Goal: Information Seeking & Learning: Learn about a topic

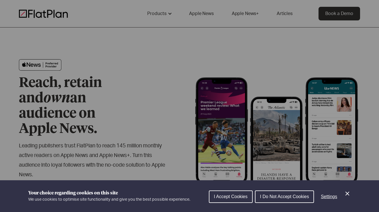
click at [234, 194] on span "I Accept Cookies" at bounding box center [231, 196] width 34 height 5
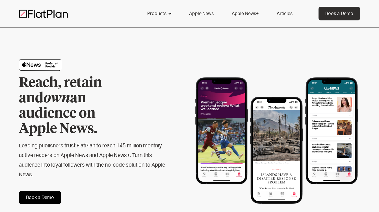
click at [160, 12] on div "Products" at bounding box center [156, 13] width 19 height 7
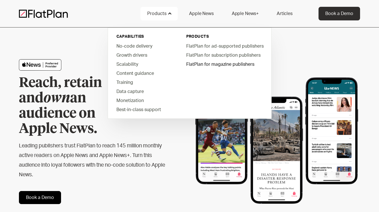
click at [207, 66] on link "FlatPlan for magazine publishers" at bounding box center [225, 63] width 86 height 9
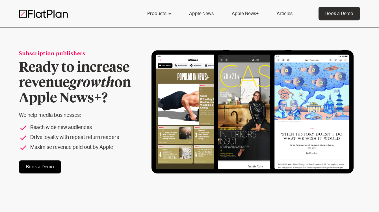
click at [283, 14] on link "Articles" at bounding box center [284, 14] width 29 height 14
